Goal: Transaction & Acquisition: Purchase product/service

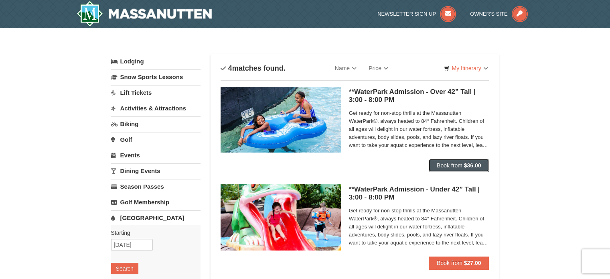
click at [457, 163] on span "Book from" at bounding box center [450, 165] width 26 height 6
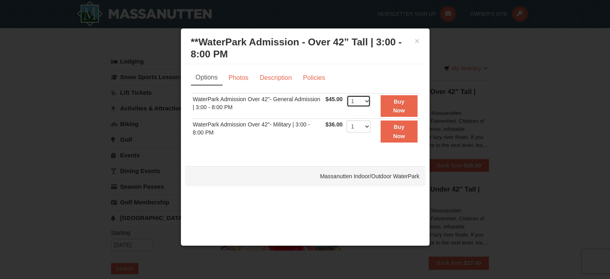
click at [368, 98] on select "1 2 3 4 5 6 7 8 9 10 11 12 13 14 15 16 17 18 19 20 21 22" at bounding box center [359, 101] width 24 height 12
select select "8"
click at [347, 95] on select "1 2 3 4 5 6 7 8 9 10 11 12 13 14 15 16 17 18 19 20 21 22" at bounding box center [359, 101] width 24 height 12
click at [399, 100] on strong "Buy Now" at bounding box center [399, 105] width 12 height 15
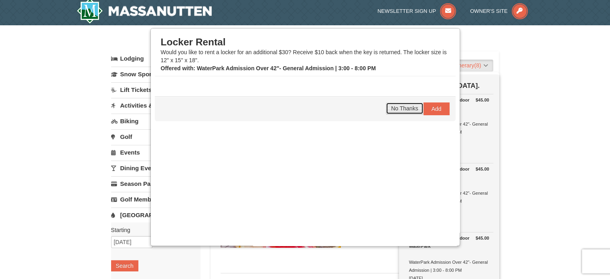
click at [396, 106] on span "No Thanks" at bounding box center [404, 108] width 27 height 6
click at [393, 105] on span "No Thanks" at bounding box center [404, 108] width 27 height 6
click at [394, 107] on span "No Thanks" at bounding box center [404, 108] width 27 height 6
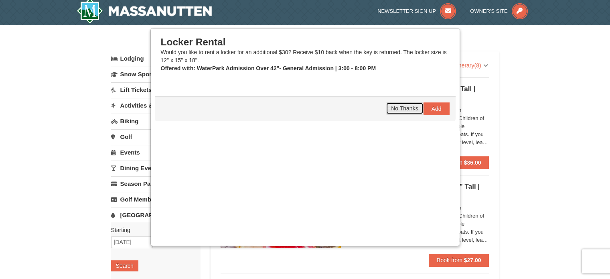
click at [394, 107] on span "No Thanks" at bounding box center [404, 108] width 27 height 6
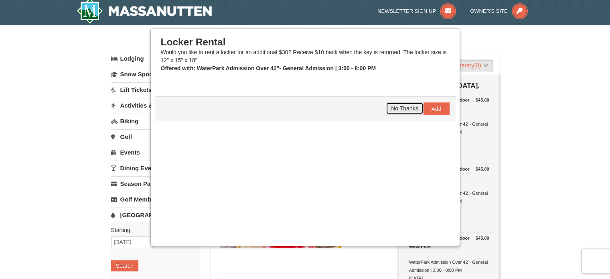
click at [394, 107] on span "No Thanks" at bounding box center [404, 108] width 27 height 6
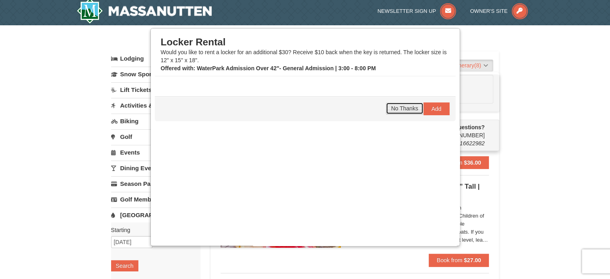
click at [394, 107] on span "No Thanks" at bounding box center [404, 108] width 27 height 6
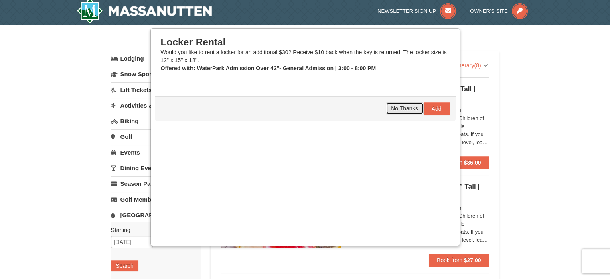
click at [394, 107] on span "No Thanks" at bounding box center [404, 108] width 27 height 6
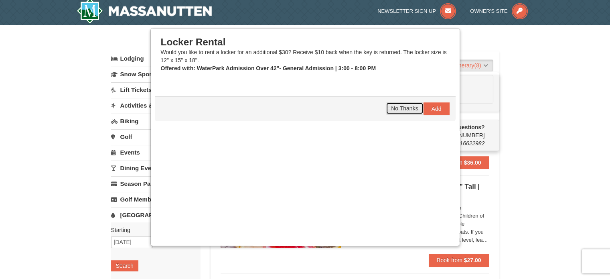
click at [394, 107] on span "No Thanks" at bounding box center [404, 108] width 27 height 6
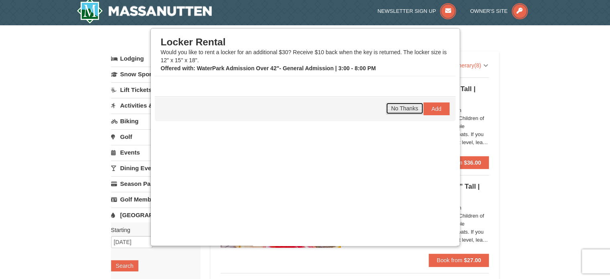
click at [394, 107] on span "No Thanks" at bounding box center [404, 108] width 27 height 6
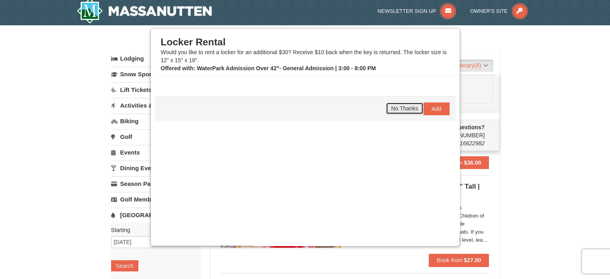
click at [394, 107] on span "No Thanks" at bounding box center [404, 108] width 27 height 6
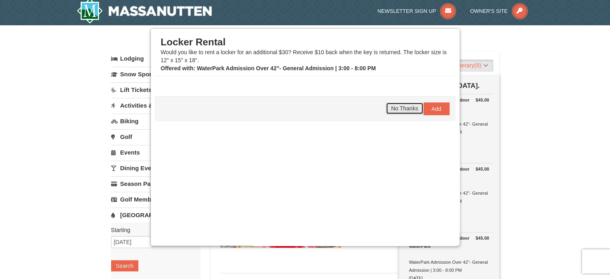
click at [394, 107] on span "No Thanks" at bounding box center [404, 108] width 27 height 6
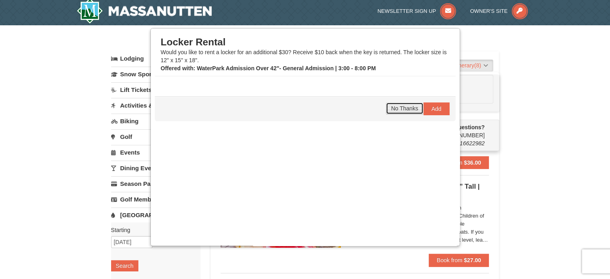
click at [394, 107] on span "No Thanks" at bounding box center [404, 108] width 27 height 6
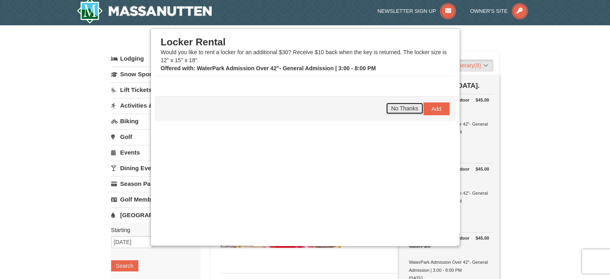
click at [394, 107] on span "No Thanks" at bounding box center [404, 108] width 27 height 6
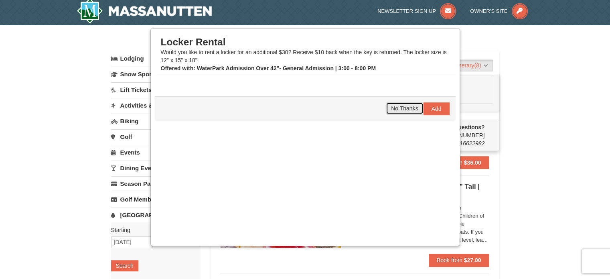
click at [394, 107] on span "No Thanks" at bounding box center [404, 108] width 27 height 6
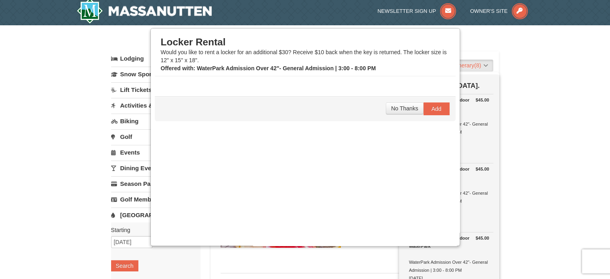
click at [543, 119] on div "× Categories List Filter My Itinerary (8) Check Out Now [GEOGRAPHIC_DATA]. $45.…" at bounding box center [305, 265] width 610 height 480
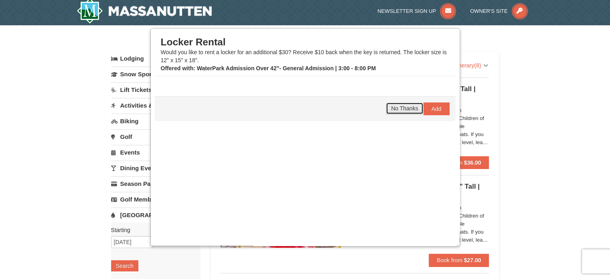
click at [400, 106] on span "No Thanks" at bounding box center [404, 108] width 27 height 6
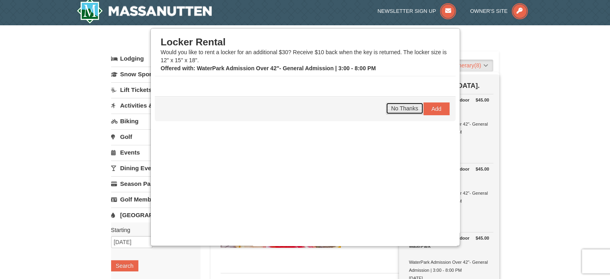
click at [400, 106] on span "No Thanks" at bounding box center [404, 108] width 27 height 6
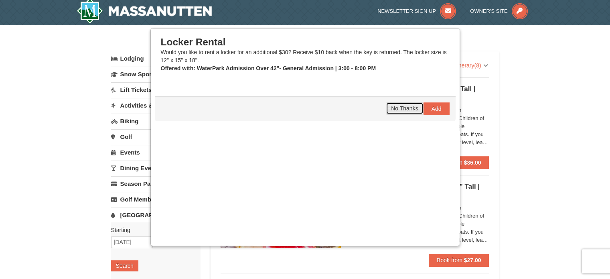
click at [400, 105] on span "No Thanks" at bounding box center [404, 108] width 27 height 6
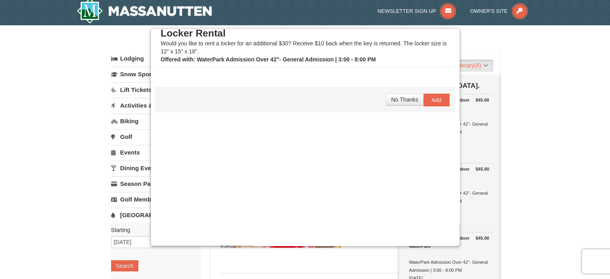
scroll to position [14, 0]
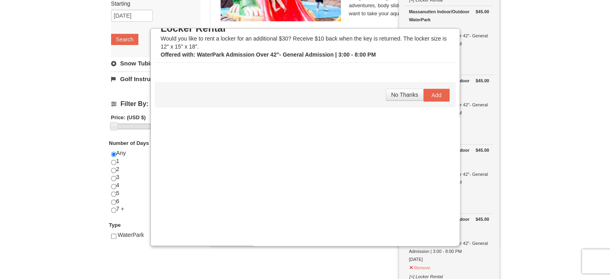
click at [57, 167] on div "× Categories List Filter My Itinerary (8) Check Out Now [GEOGRAPHIC_DATA]. $45.…" at bounding box center [305, 39] width 610 height 480
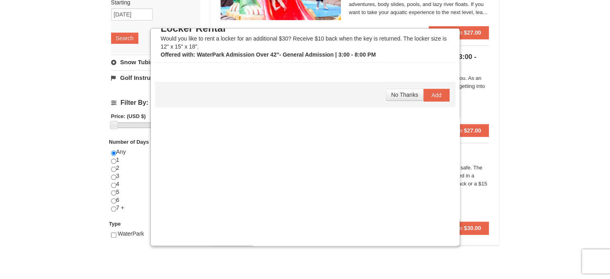
scroll to position [231, 0]
click at [532, 71] on div "× Categories List Filter My Itinerary (8) Check Out Now [GEOGRAPHIC_DATA]. $45.…" at bounding box center [305, 37] width 610 height 480
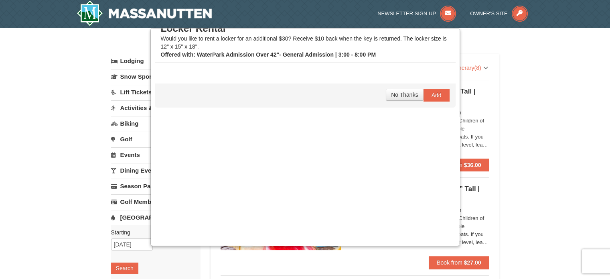
scroll to position [1, 0]
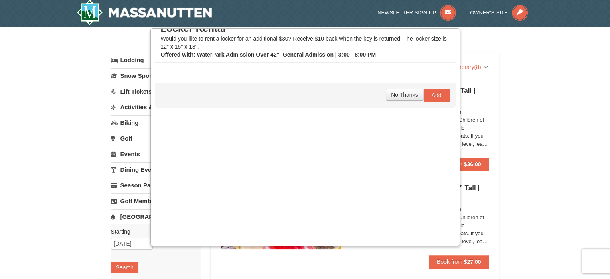
click at [40, 132] on div "× Categories List Filter My Itinerary (8) Check Out Now [GEOGRAPHIC_DATA]. $45.…" at bounding box center [305, 267] width 610 height 480
click at [568, 177] on div "× Categories List Filter My Itinerary (8) Check Out Now [GEOGRAPHIC_DATA]. $45.…" at bounding box center [305, 267] width 610 height 480
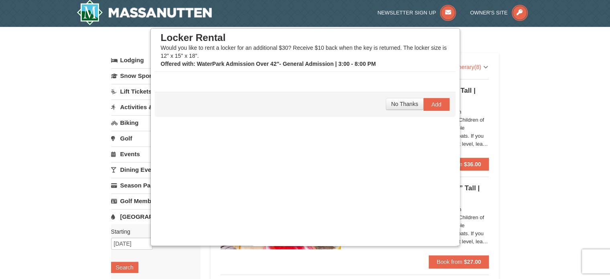
scroll to position [0, 0]
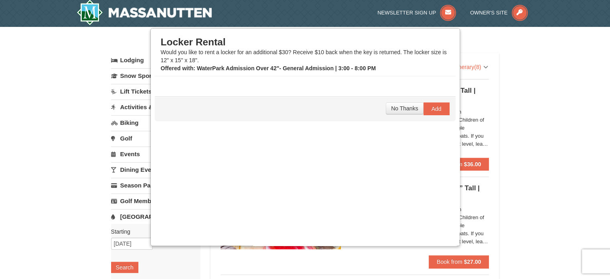
click at [509, 110] on div "× Categories List Filter My Itinerary (8) Check Out Now [GEOGRAPHIC_DATA]. $45.…" at bounding box center [305, 267] width 610 height 480
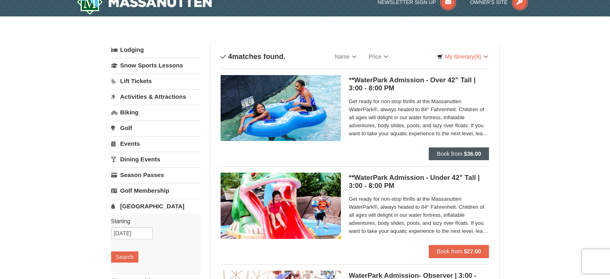
scroll to position [1, 0]
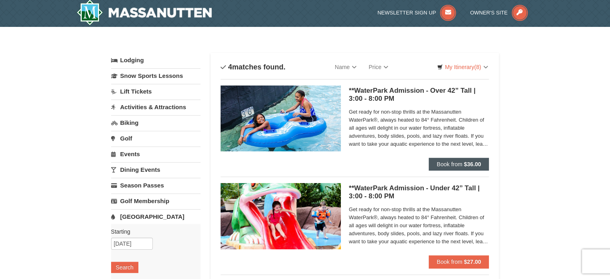
click at [457, 151] on div "Get ready for non-stop thrills at the Massanutten WaterPark®, always heated to …" at bounding box center [419, 129] width 140 height 45
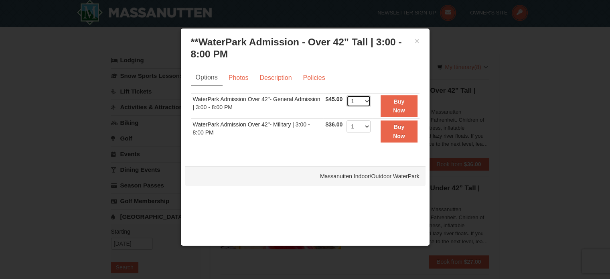
click at [368, 100] on select "1 2 3 4 5 6 7 8 9 10 11 12 13 14 15 16 17 18 19 20 21 22" at bounding box center [359, 101] width 24 height 12
select select "8"
click at [347, 95] on select "1 2 3 4 5 6 7 8 9 10 11 12 13 14 15 16 17 18 19 20 21 22" at bounding box center [359, 101] width 24 height 12
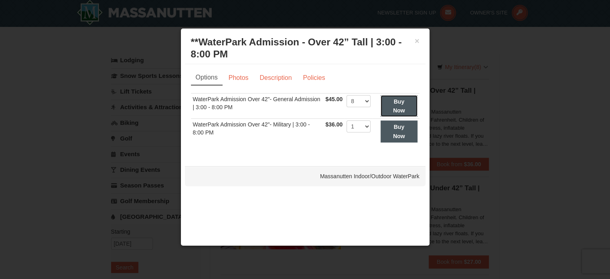
click at [393, 104] on button "Buy Now" at bounding box center [399, 106] width 37 height 22
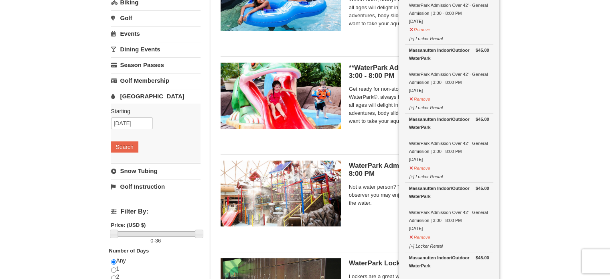
scroll to position [0, 0]
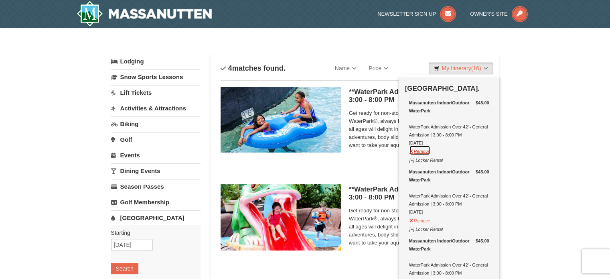
click at [422, 149] on button "Remove" at bounding box center [420, 150] width 22 height 10
click at [424, 150] on button "Remove" at bounding box center [420, 150] width 22 height 10
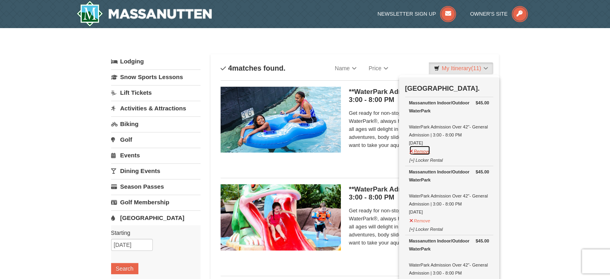
click at [424, 150] on button "Remove" at bounding box center [420, 150] width 22 height 10
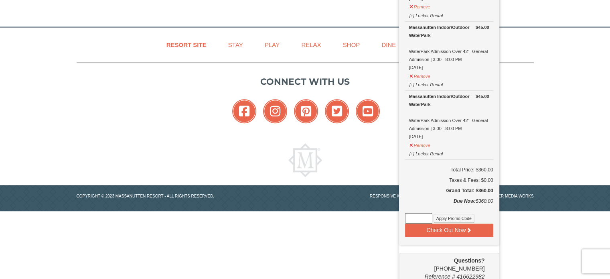
scroll to position [490, 0]
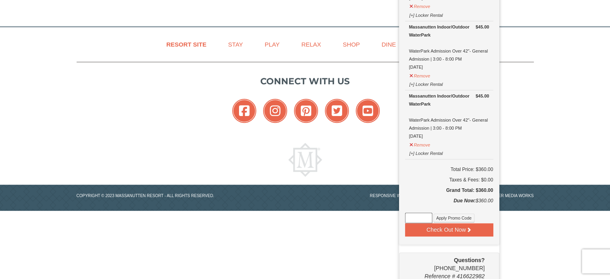
click at [420, 213] on input at bounding box center [418, 218] width 27 height 10
paste input "WPHarvestMonThurs25"
type input "WPHarvestMonThurs25"
click at [450, 213] on button "Apply Promo Code" at bounding box center [454, 217] width 41 height 9
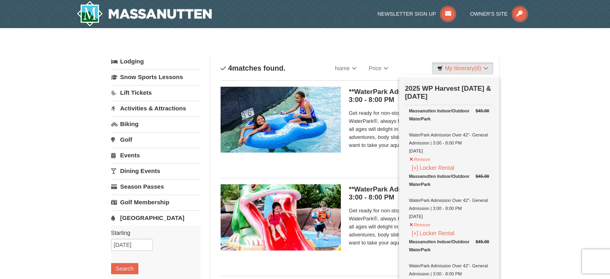
click at [602, 110] on div "× Categories List Filter My Itinerary (8) Check Out Now 2025 WP Harvest Monday …" at bounding box center [305, 268] width 610 height 480
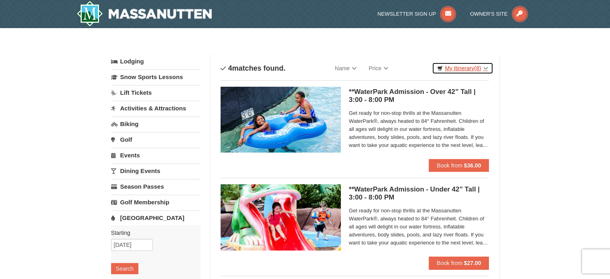
click at [466, 67] on link "My Itinerary (8)" at bounding box center [462, 68] width 61 height 12
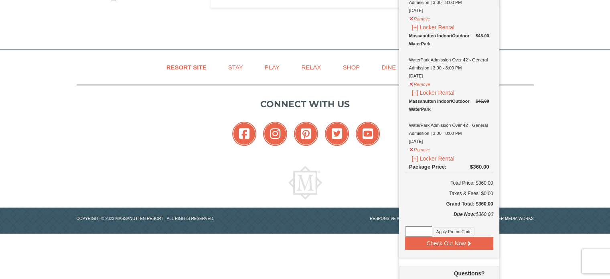
scroll to position [482, 0]
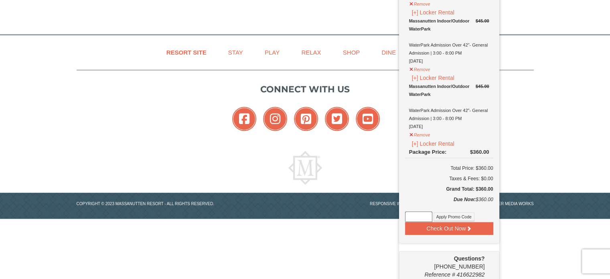
paste input "WPHarvestMonThurs25"
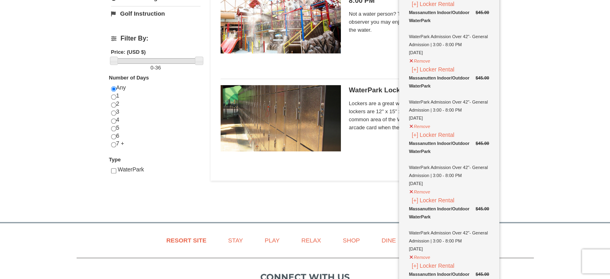
scroll to position [0, 0]
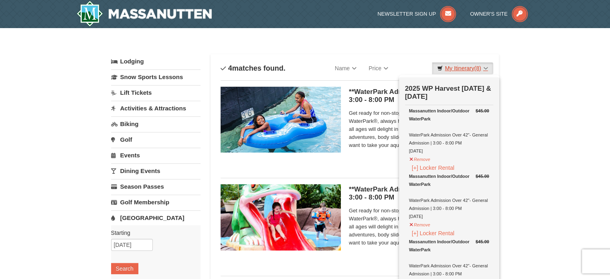
type input "WPHarvestMonThurs25"
click at [418, 157] on button "Remove" at bounding box center [420, 158] width 22 height 10
click at [418, 159] on button "Remove" at bounding box center [420, 158] width 22 height 10
click at [419, 159] on button "Remove" at bounding box center [420, 158] width 22 height 10
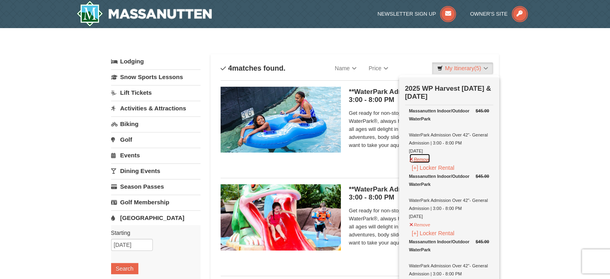
click at [419, 159] on button "Remove" at bounding box center [420, 158] width 22 height 10
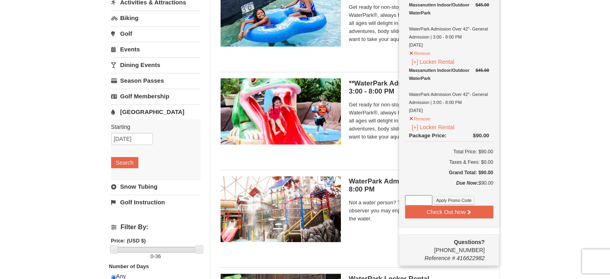
scroll to position [106, 0]
click at [415, 199] on input at bounding box center [418, 200] width 27 height 10
type input "WPHarvestMonThurs25"
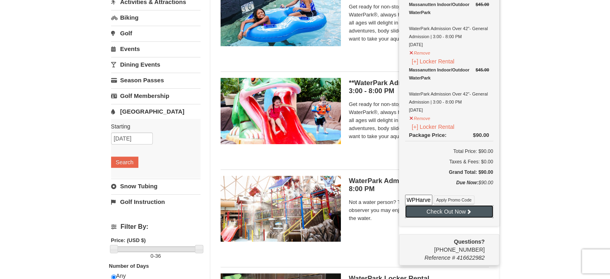
click at [445, 209] on button "Check Out Now" at bounding box center [449, 211] width 88 height 13
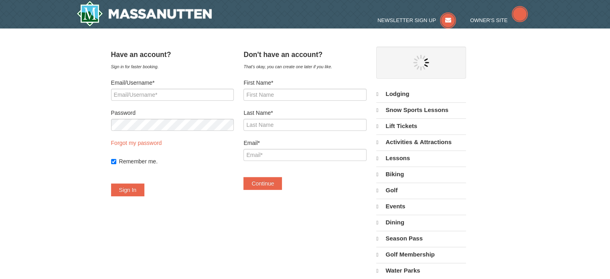
select select "10"
